Goal: Task Accomplishment & Management: Use online tool/utility

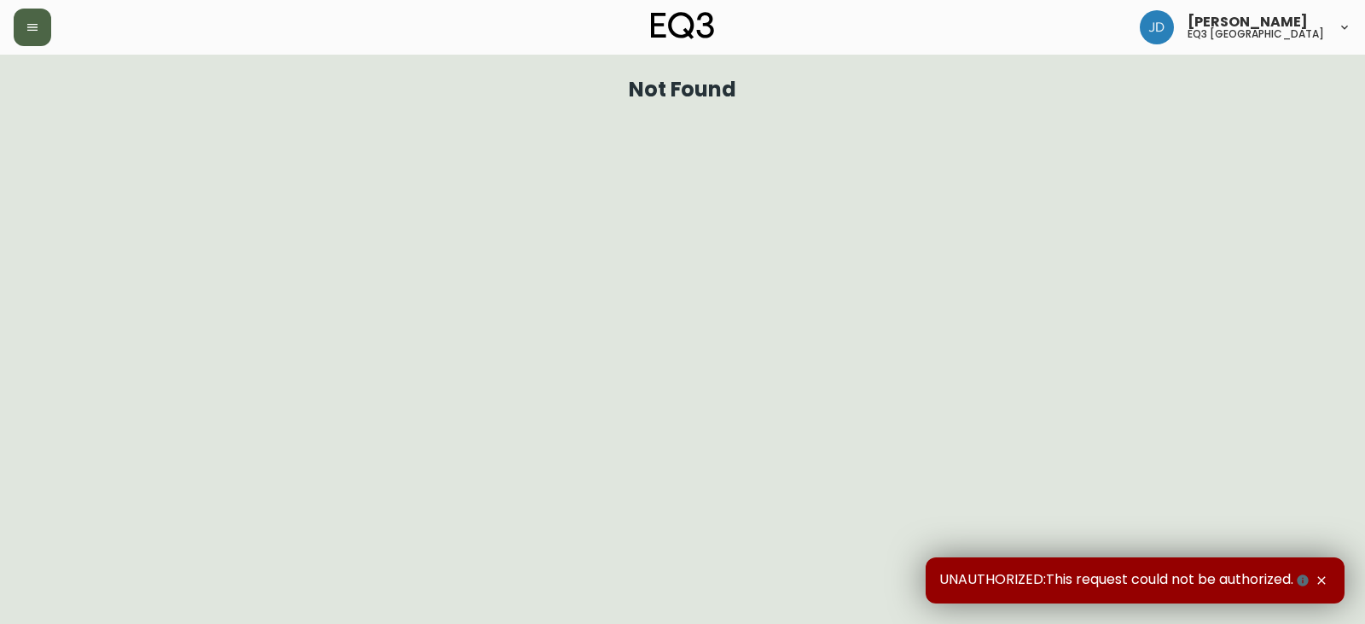
click at [45, 29] on div at bounding box center [237, 28] width 446 height 38
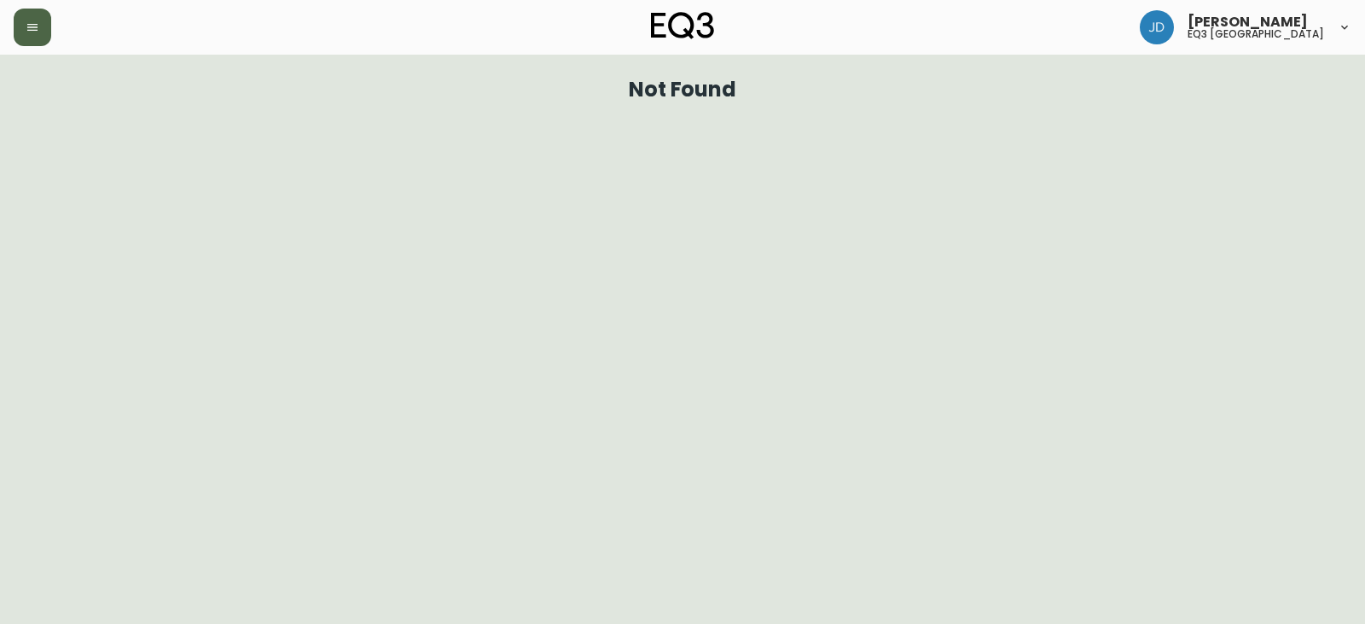
click at [33, 28] on icon "button" at bounding box center [33, 27] width 14 height 14
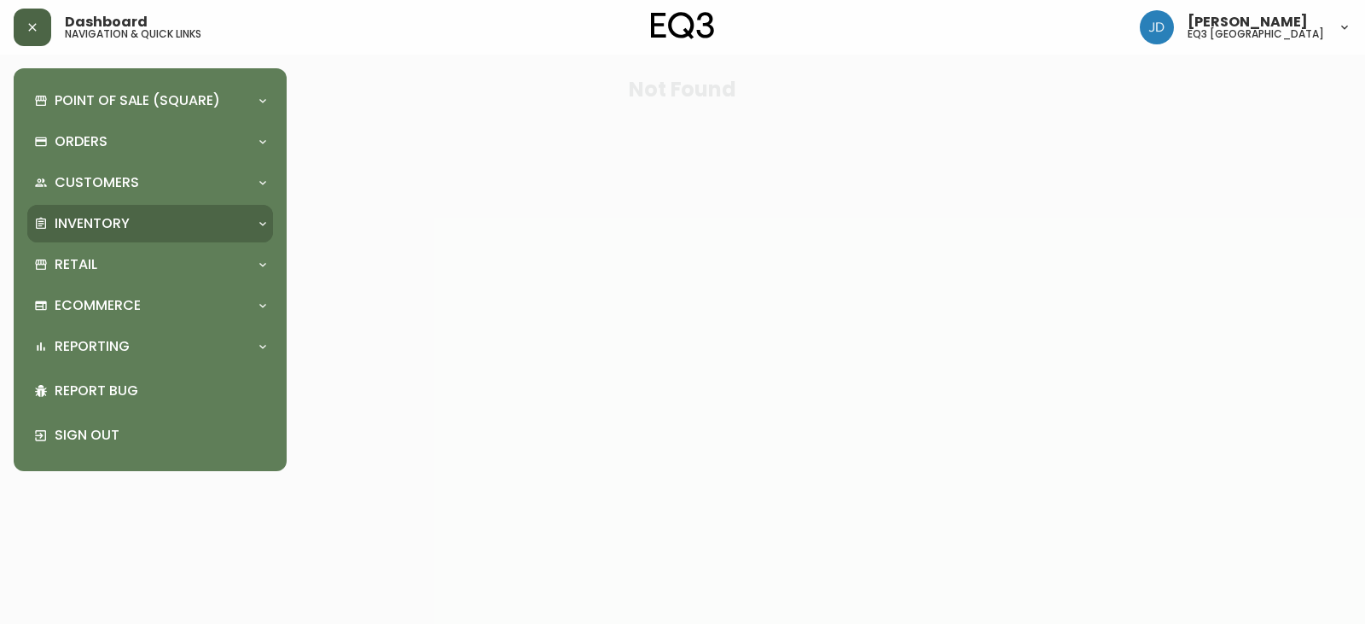
click at [102, 223] on p "Inventory" at bounding box center [92, 223] width 75 height 19
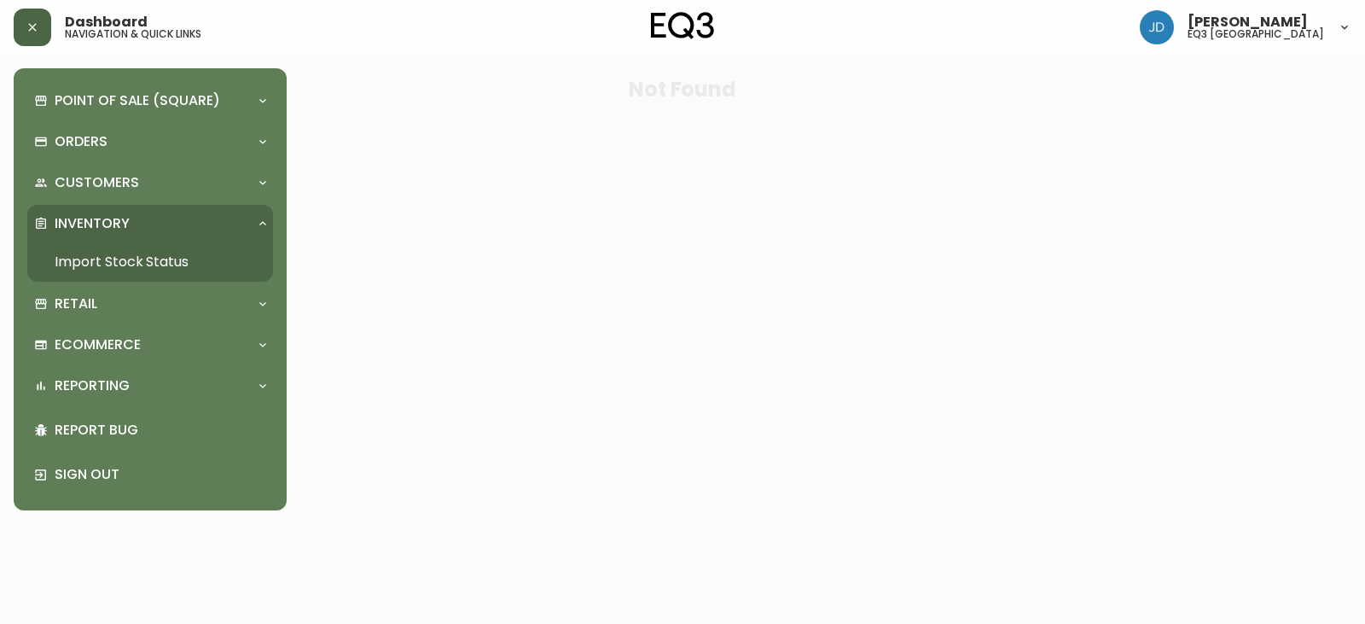
click at [93, 255] on link "Import Stock Status" at bounding box center [150, 261] width 246 height 39
